Goal: Find contact information: Find contact information

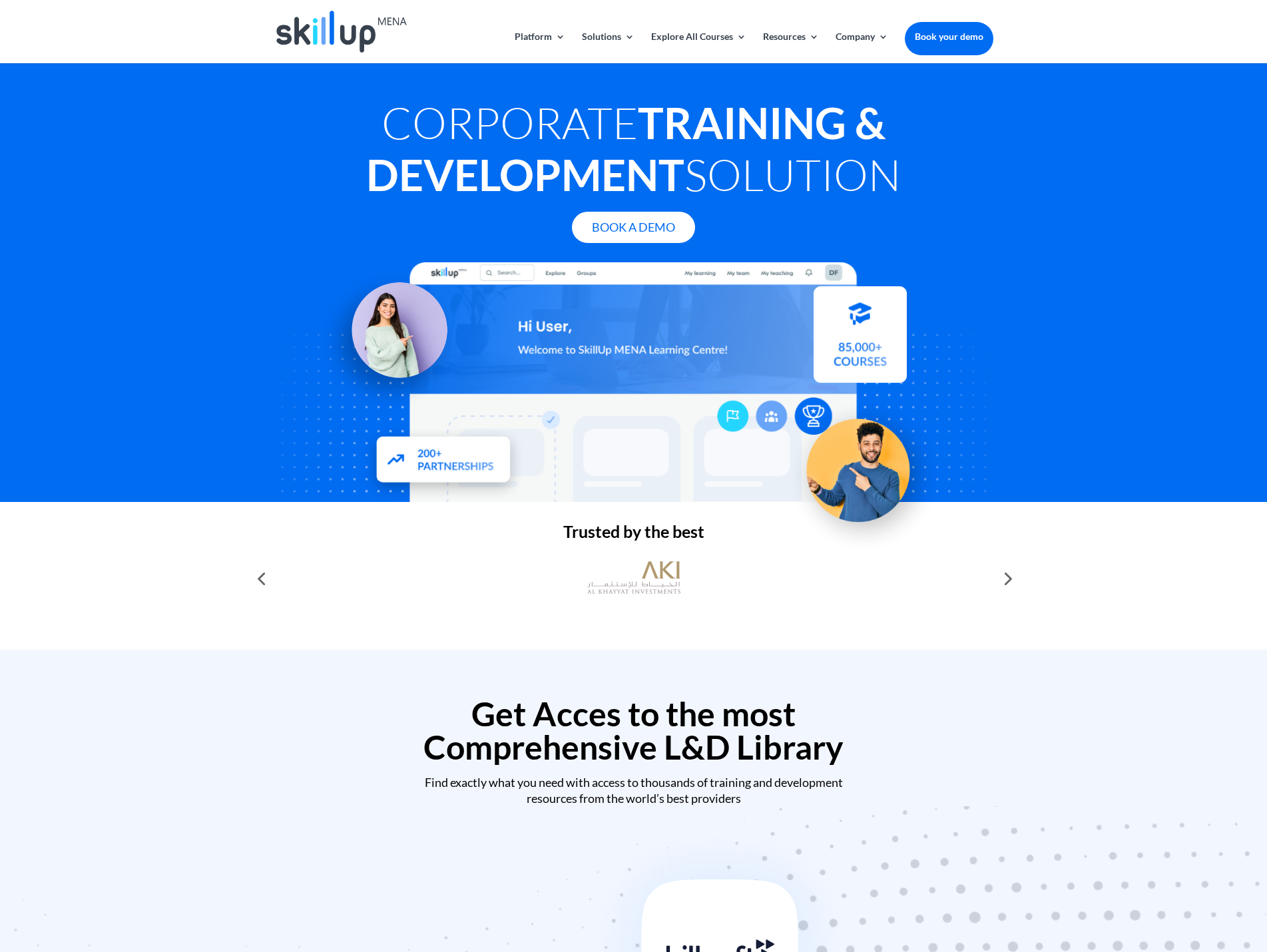
click at [1091, 554] on div "Trusted by the best" at bounding box center [633, 576] width 1267 height 148
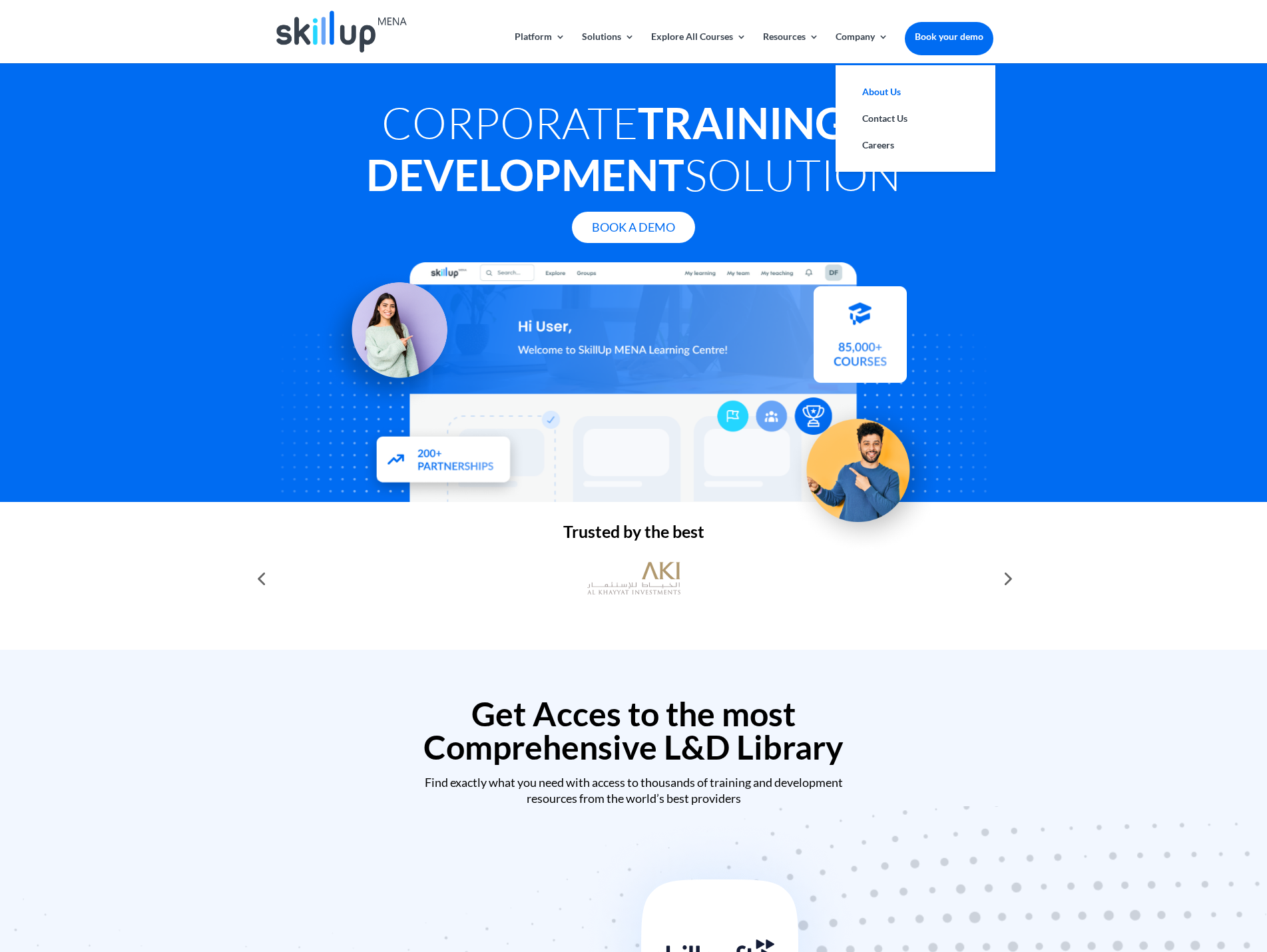
click at [882, 90] on link "About Us" at bounding box center [915, 92] width 133 height 27
click at [884, 117] on link "Contact Us" at bounding box center [915, 119] width 133 height 27
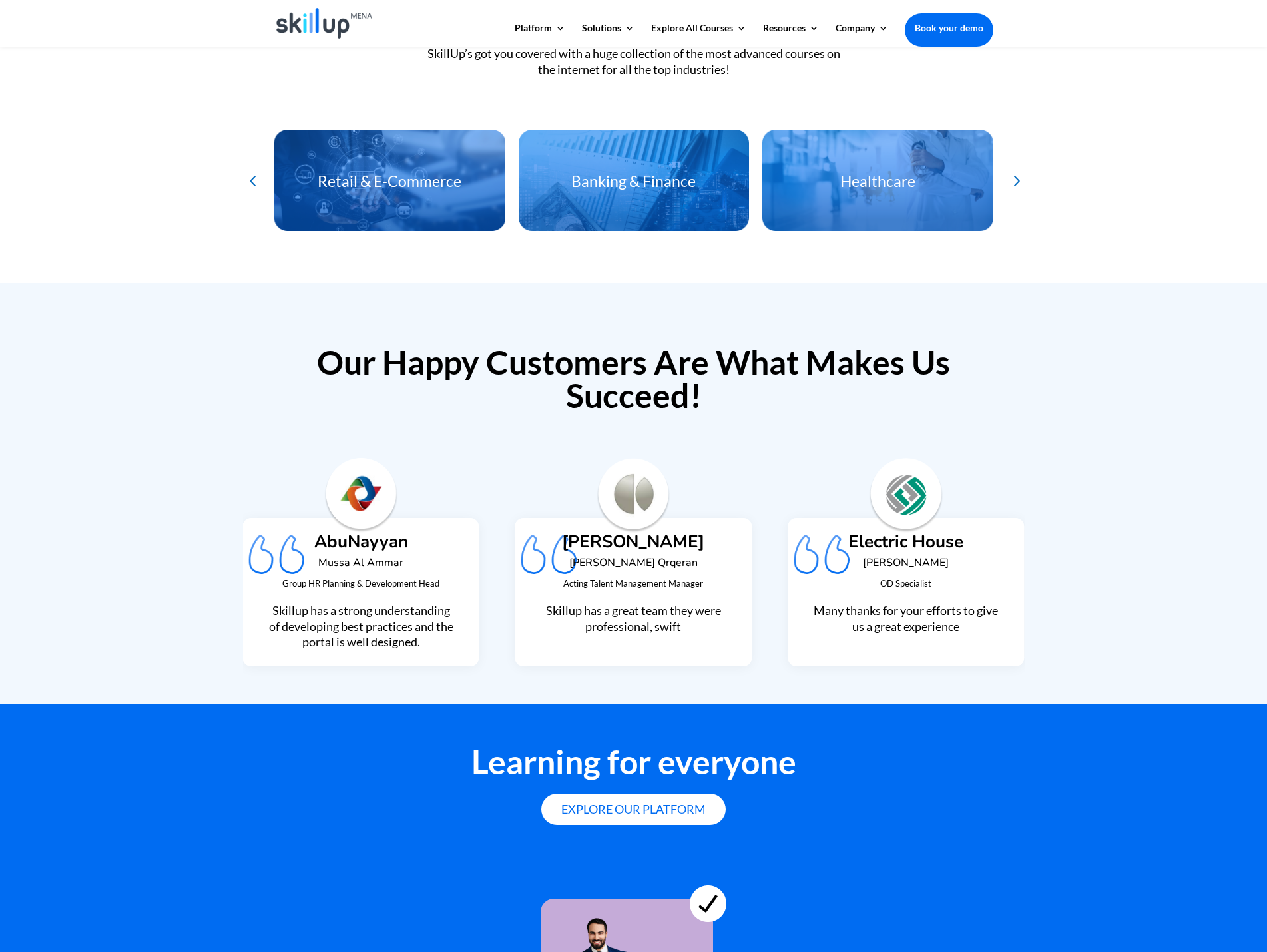
scroll to position [3271, 0]
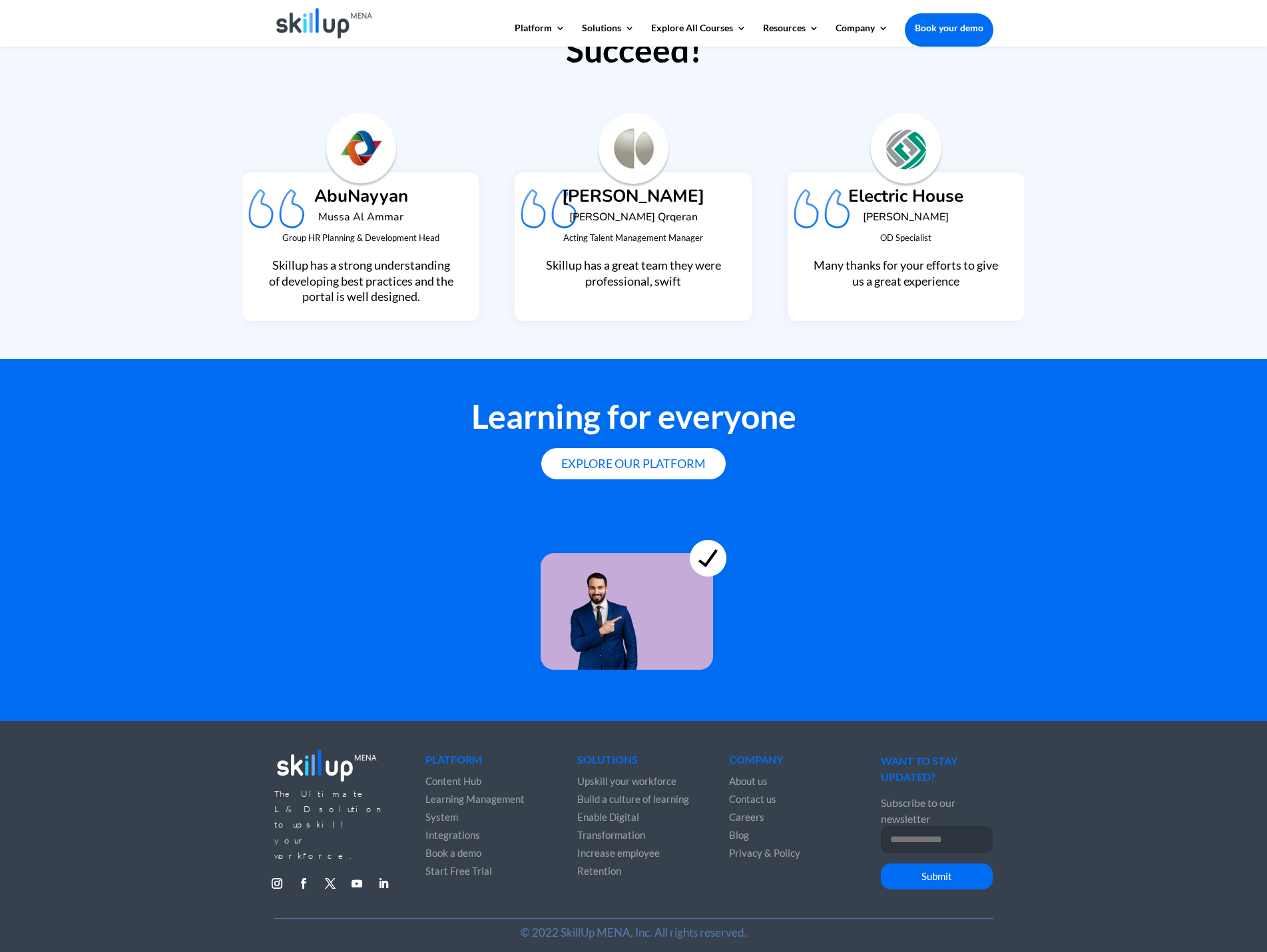
click at [766, 847] on span "Privacy & Policy" at bounding box center [764, 852] width 71 height 12
click at [306, 873] on link "Follow" at bounding box center [304, 883] width 22 height 22
click at [329, 873] on link "Follow" at bounding box center [330, 883] width 22 height 22
click at [1250, 951] on div at bounding box center [633, 958] width 1267 height 0
click at [1113, 951] on div at bounding box center [633, 958] width 1267 height 0
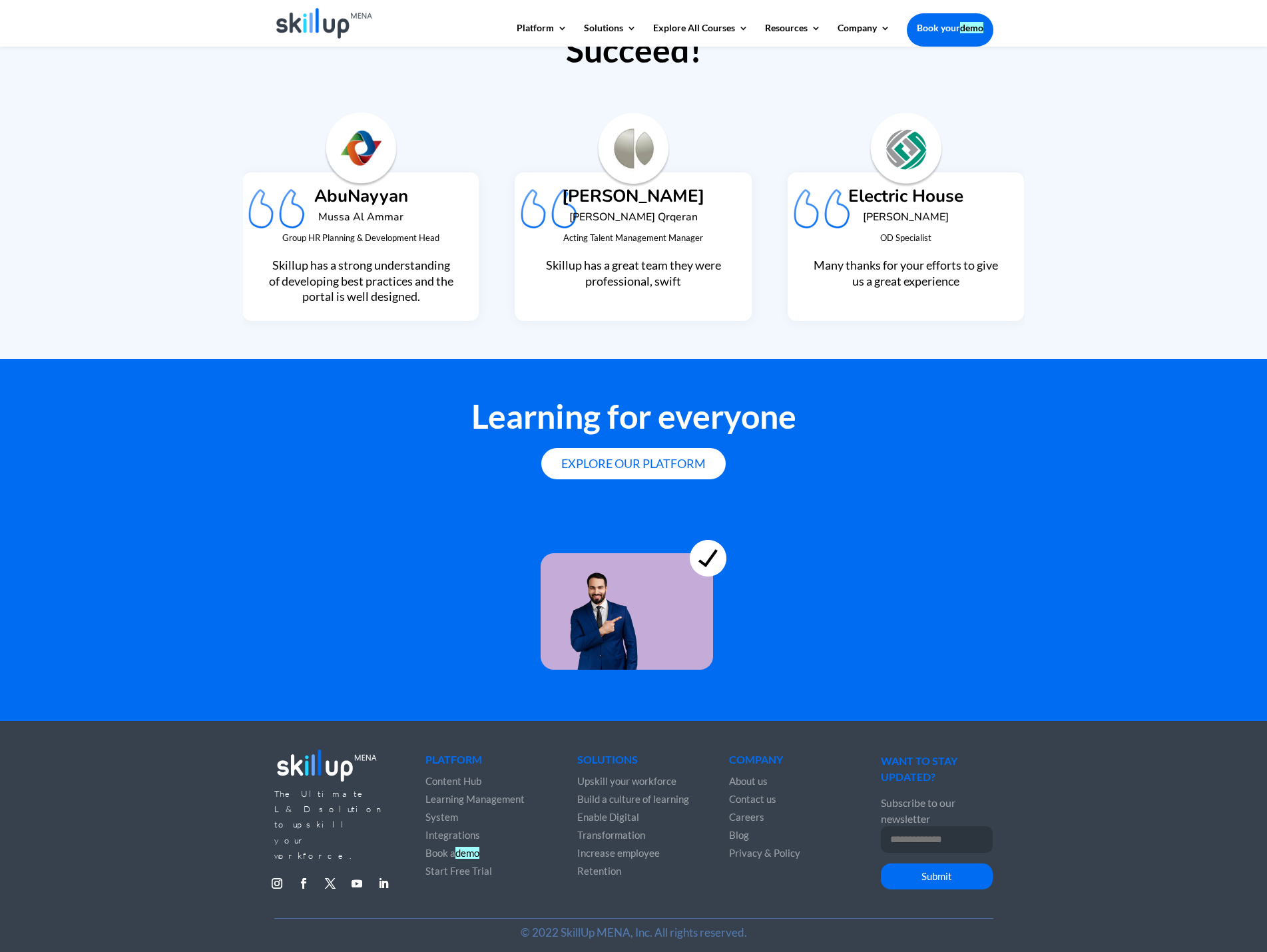
click at [751, 826] on li "Blog" at bounding box center [785, 834] width 112 height 18
click at [745, 828] on span "Blog" at bounding box center [739, 834] width 20 height 12
click at [819, 536] on div at bounding box center [633, 591] width 1267 height 156
drag, startPoint x: 930, startPoint y: 592, endPoint x: 1089, endPoint y: 444, distance: 217.2
click at [932, 589] on div at bounding box center [633, 591] width 1267 height 156
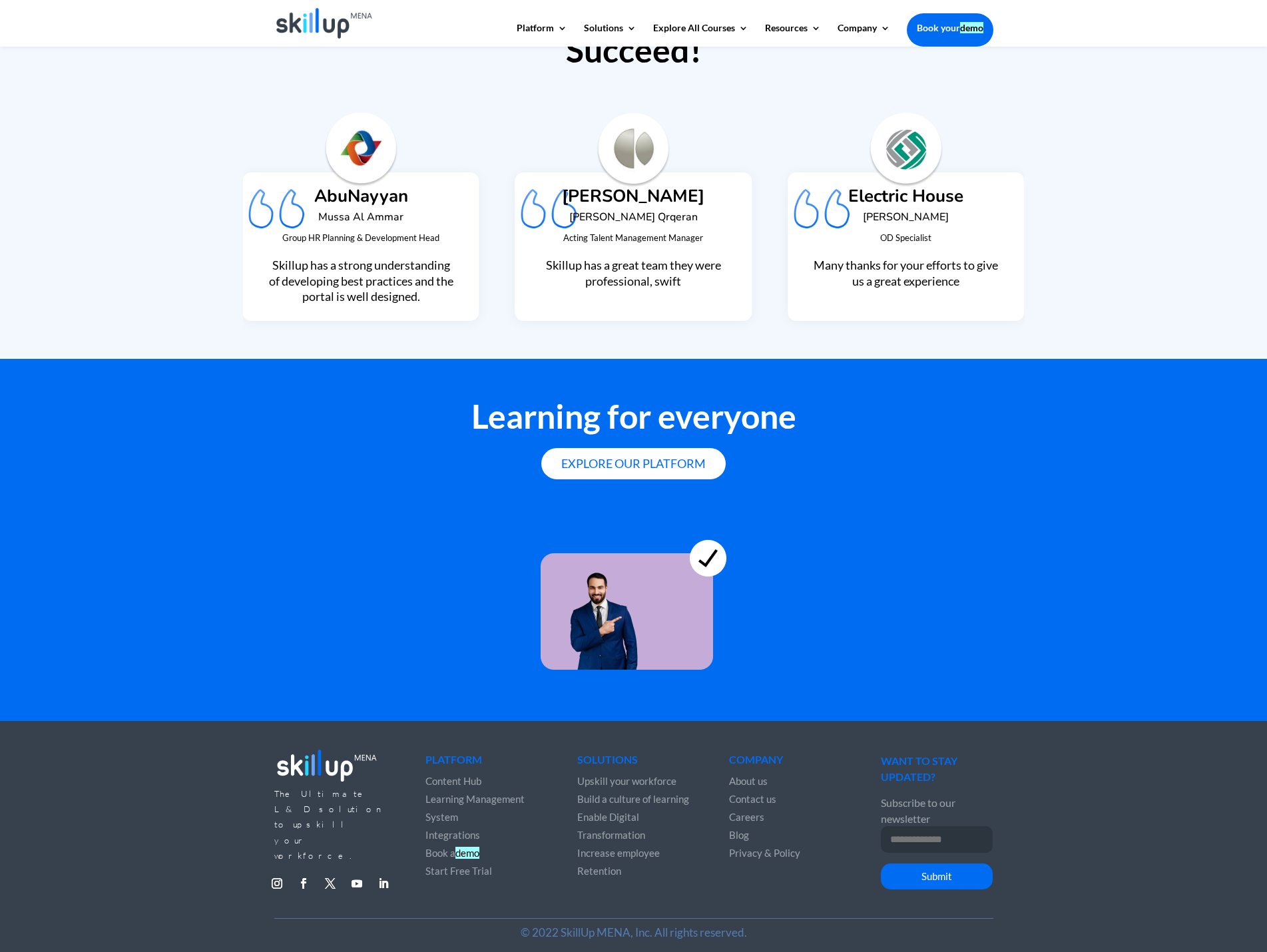
click at [1255, 951] on div at bounding box center [633, 958] width 1267 height 0
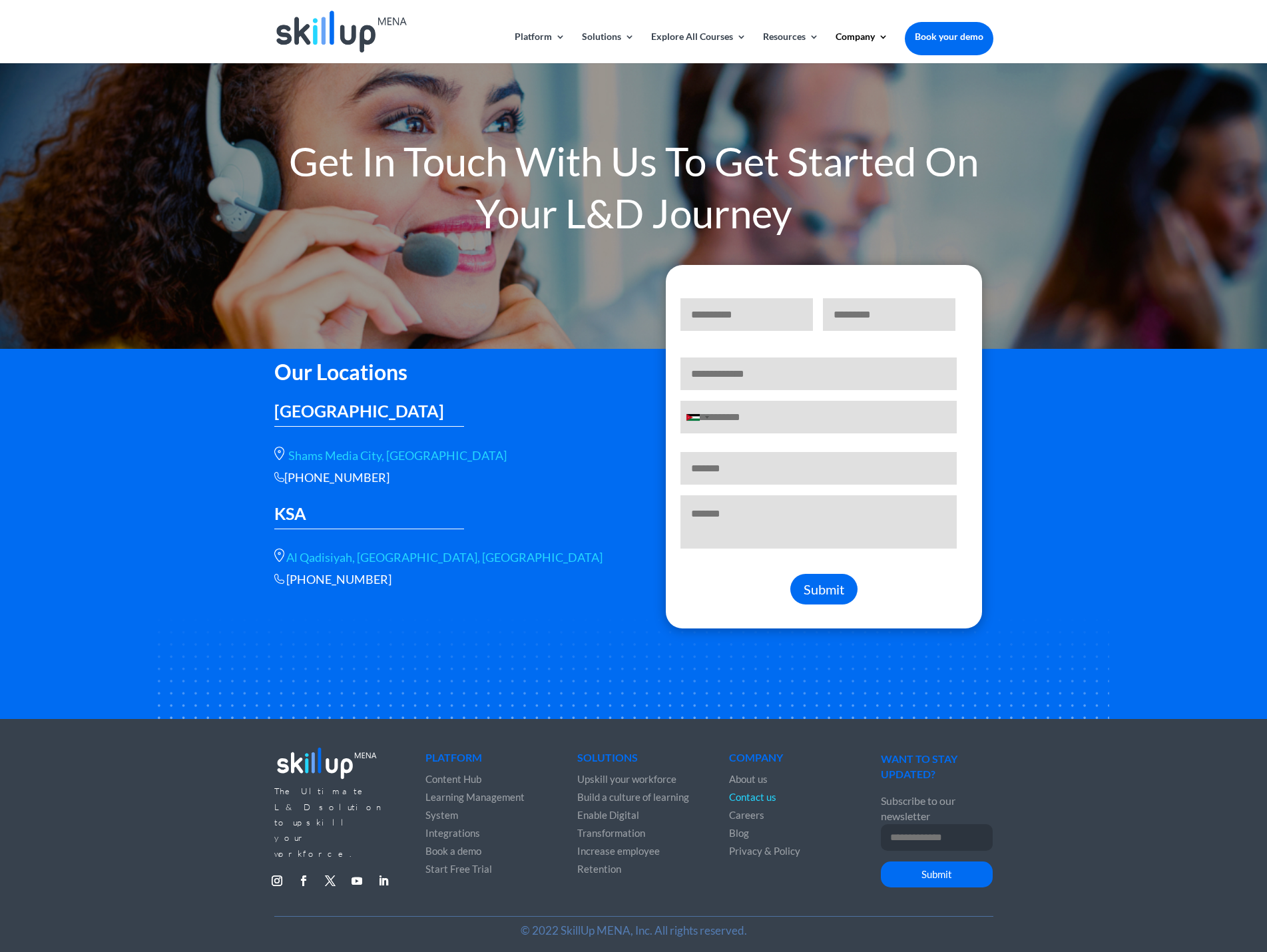
click at [435, 447] on div "Our Locations [GEOGRAPHIC_DATA] [GEOGRAPHIC_DATA], [GEOGRAPHIC_DATA] [PHONE_NUM…" at bounding box center [444, 470] width 339 height 235
drag, startPoint x: 432, startPoint y: 444, endPoint x: 280, endPoint y: 454, distance: 152.3
click at [280, 454] on div "Our Locations [GEOGRAPHIC_DATA] [GEOGRAPHIC_DATA], [GEOGRAPHIC_DATA] [PHONE_NUM…" at bounding box center [444, 470] width 339 height 235
copy p "Shams Media City, [GEOGRAPHIC_DATA]"
drag, startPoint x: 388, startPoint y: 475, endPoint x: 281, endPoint y: 482, distance: 107.2
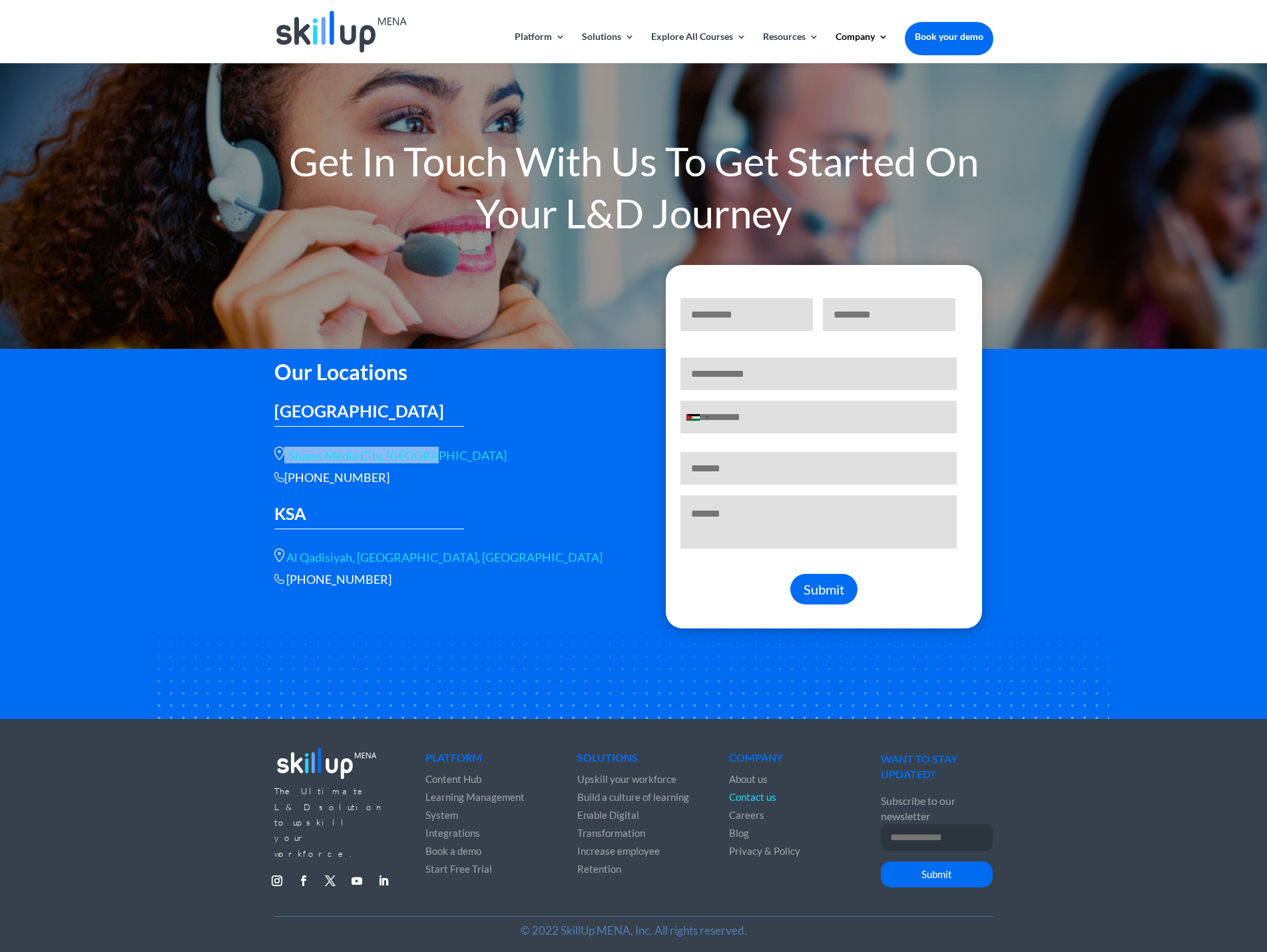
click at [281, 482] on div "[PHONE_NUMBER]" at bounding box center [444, 477] width 339 height 15
copy div "[PHONE_NUMBER]"
drag, startPoint x: 537, startPoint y: 548, endPoint x: 280, endPoint y: 571, distance: 258.0
click at [288, 558] on div "Our Locations [GEOGRAPHIC_DATA] [GEOGRAPHIC_DATA], [GEOGRAPHIC_DATA] [PHONE_NUM…" at bounding box center [444, 470] width 339 height 235
copy link "Al Qadisiyah, [GEOGRAPHIC_DATA], [GEOGRAPHIC_DATA]"
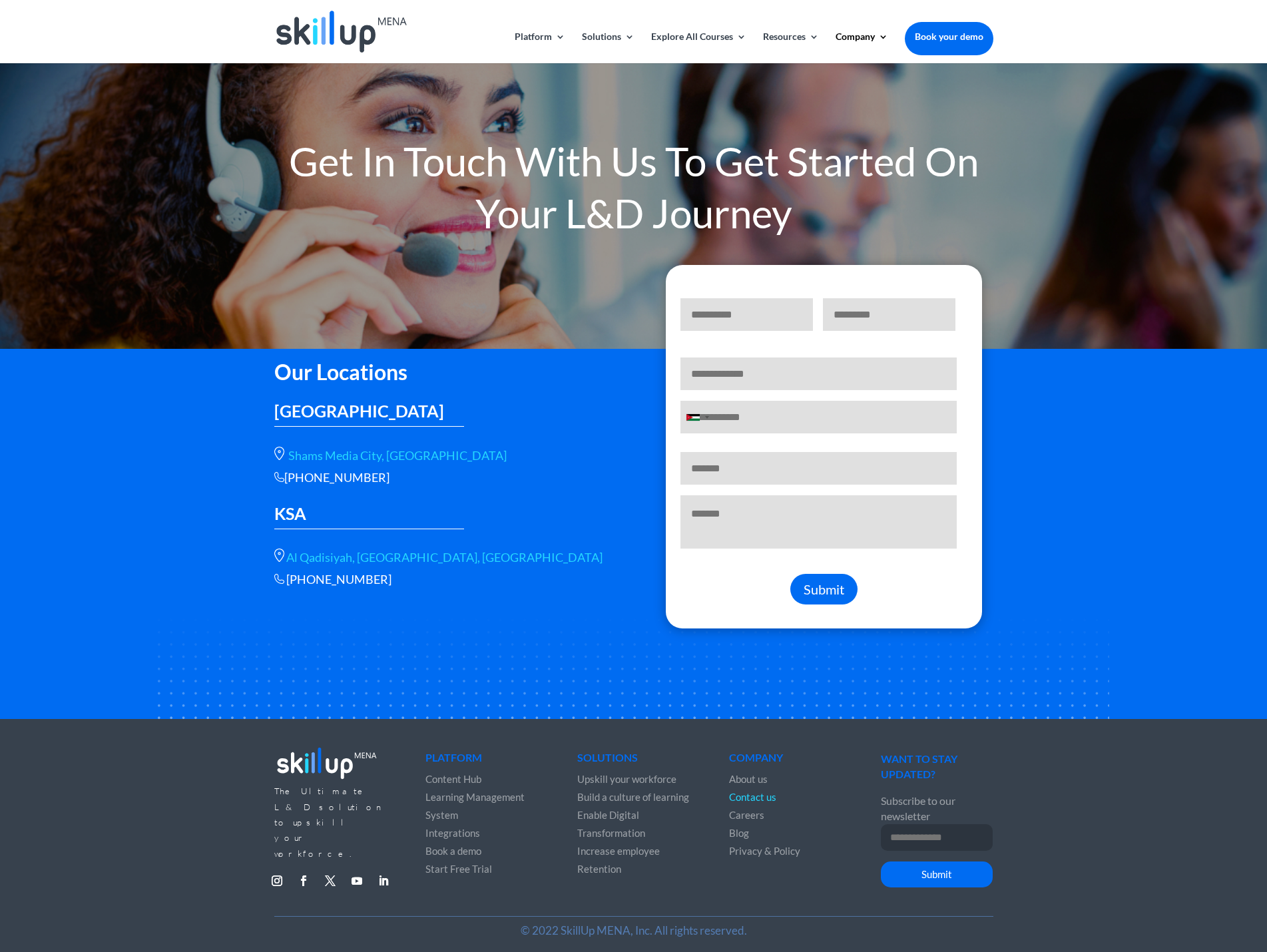
drag, startPoint x: 1064, startPoint y: 536, endPoint x: 1276, endPoint y: 665, distance: 248.2
click at [1060, 532] on div "Our Locations [GEOGRAPHIC_DATA] [GEOGRAPHIC_DATA], [GEOGRAPHIC_DATA] [PHONE_NUM…" at bounding box center [633, 534] width 1267 height 370
drag, startPoint x: 440, startPoint y: 446, endPoint x: 289, endPoint y: 459, distance: 151.6
click at [289, 459] on div "Our Locations [GEOGRAPHIC_DATA] [GEOGRAPHIC_DATA], [GEOGRAPHIC_DATA] [PHONE_NUM…" at bounding box center [444, 470] width 339 height 235
drag, startPoint x: 410, startPoint y: 570, endPoint x: 311, endPoint y: 614, distance: 108.3
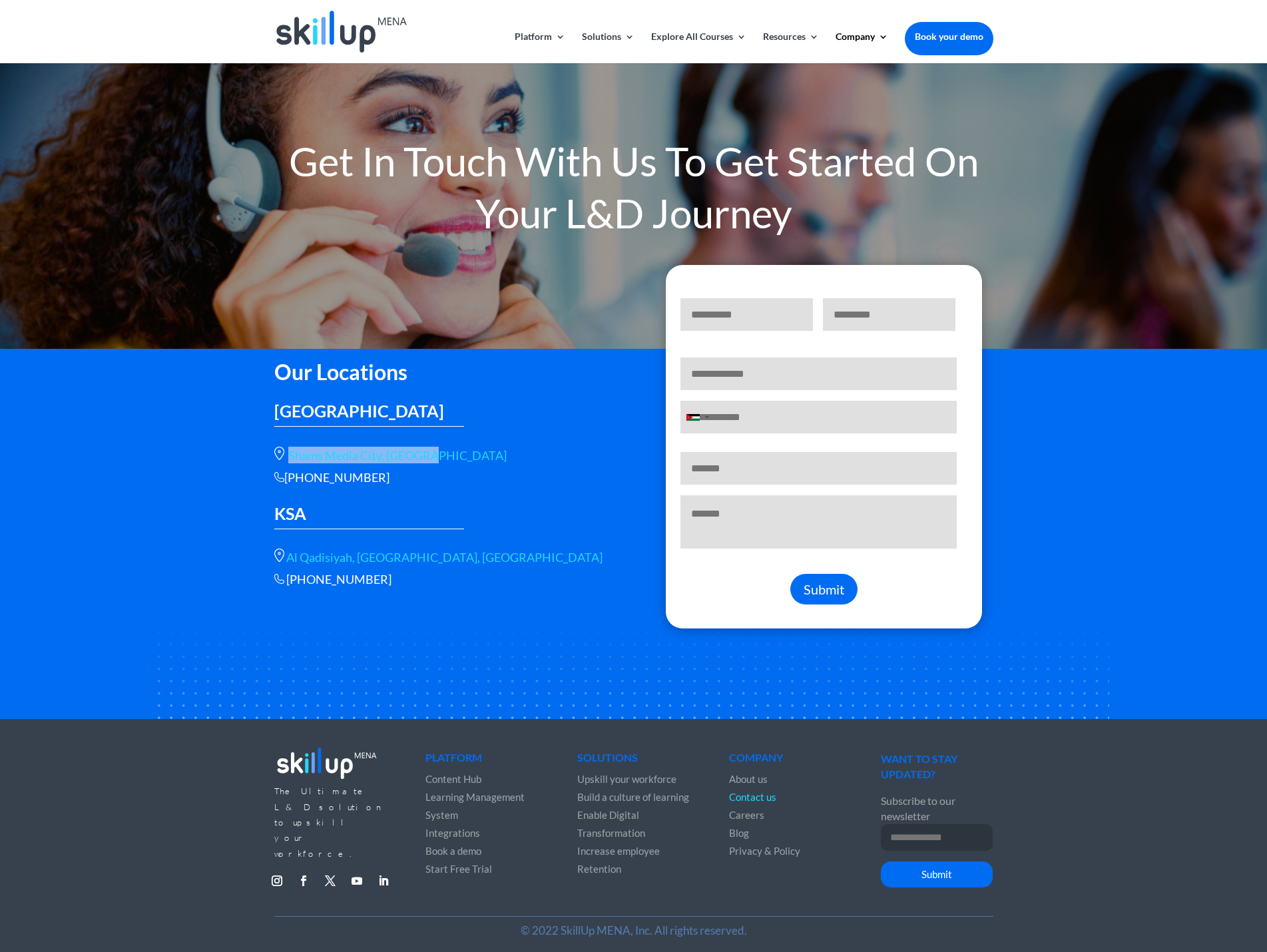
click at [286, 585] on div "Our Locations [GEOGRAPHIC_DATA] [GEOGRAPHIC_DATA], [GEOGRAPHIC_DATA] [PHONE_NUM…" at bounding box center [444, 470] width 339 height 235
copy span "[PHONE_NUMBER]"
drag, startPoint x: 403, startPoint y: 471, endPoint x: 284, endPoint y: 480, distance: 119.3
click at [284, 480] on div "[PHONE_NUMBER]" at bounding box center [444, 477] width 339 height 15
copy div "[PHONE_NUMBER]"
